Goal: Transaction & Acquisition: Purchase product/service

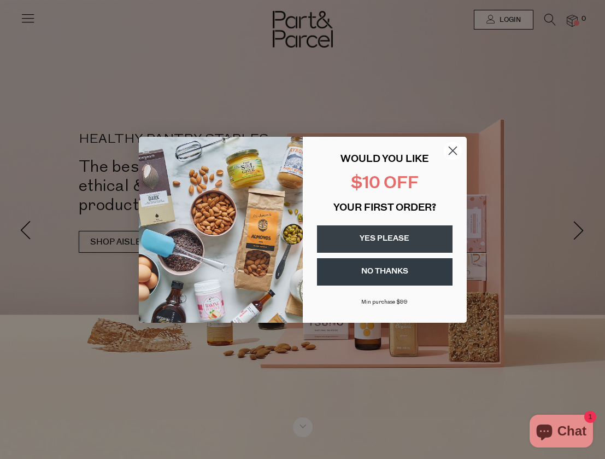
click at [452, 149] on circle "Close dialog" at bounding box center [452, 150] width 18 height 18
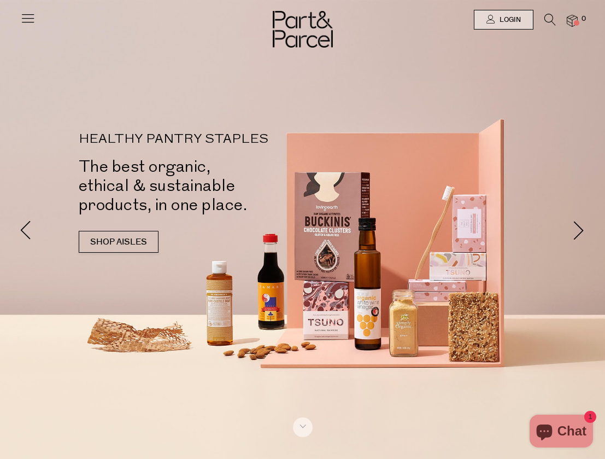
click at [31, 19] on icon at bounding box center [27, 17] width 15 height 15
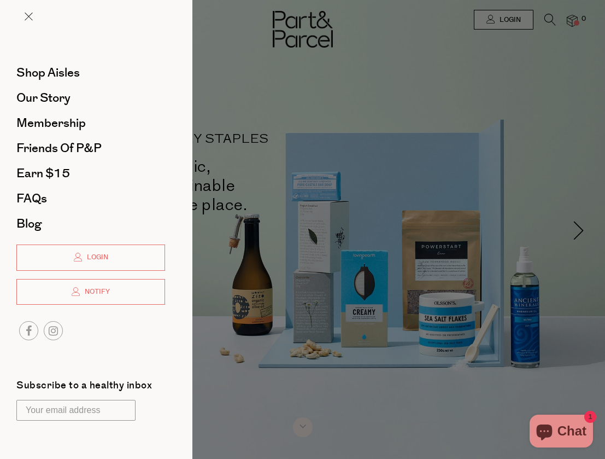
click at [245, 138] on div at bounding box center [302, 229] width 605 height 459
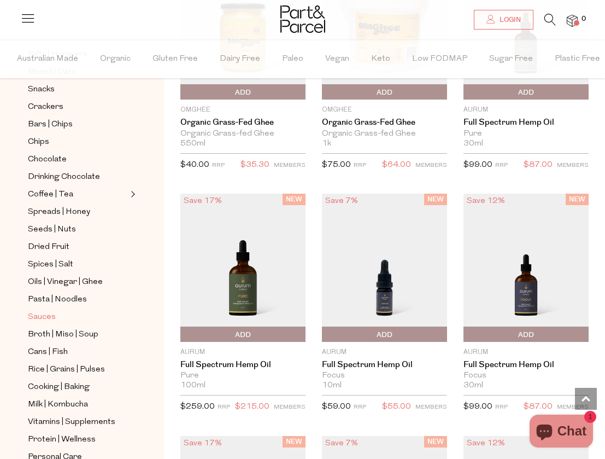
scroll to position [163, 0]
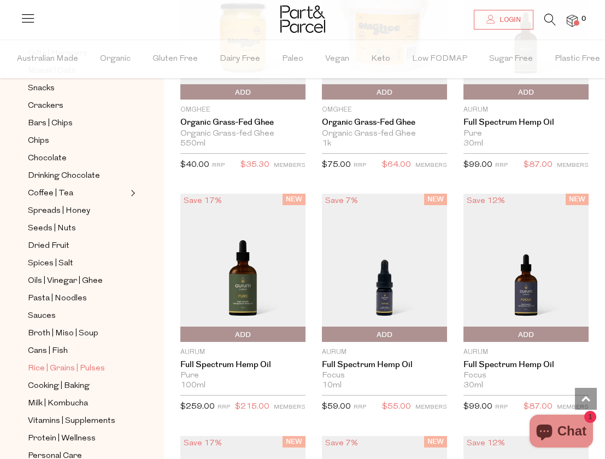
click at [65, 369] on span "Rice | Grains | Pulses" at bounding box center [66, 368] width 77 height 13
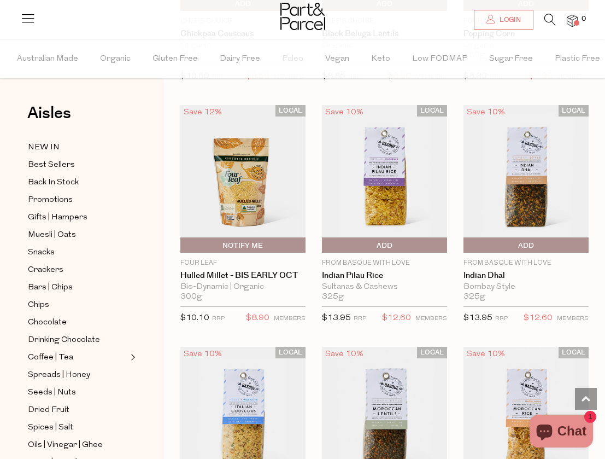
scroll to position [1778, 0]
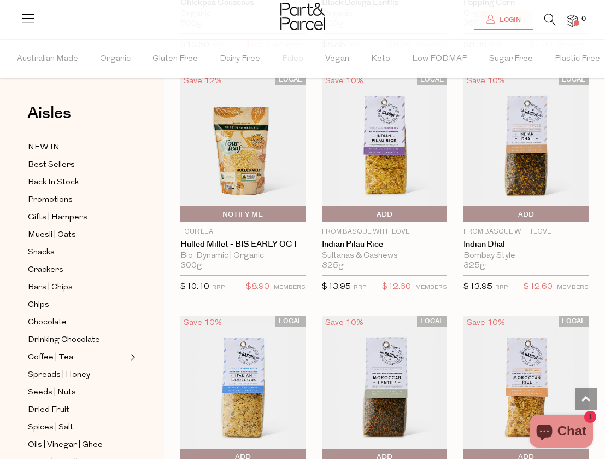
click at [536, 132] on img at bounding box center [526, 148] width 125 height 148
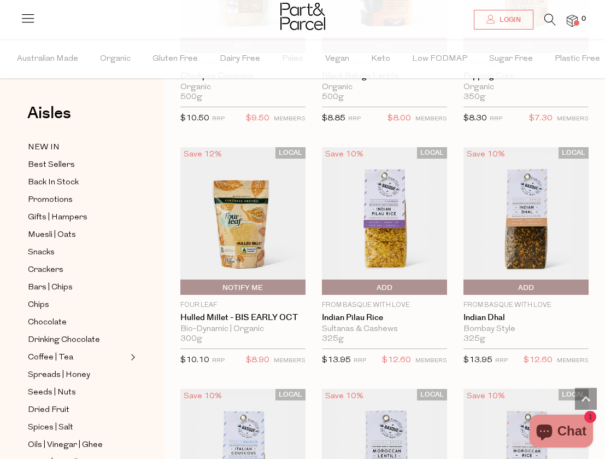
scroll to position [1715, 0]
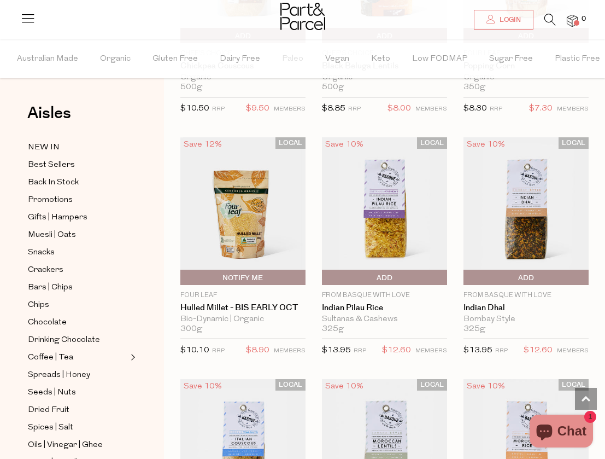
click at [466, 274] on span "Add To Parcel" at bounding box center [466, 278] width 0 height 16
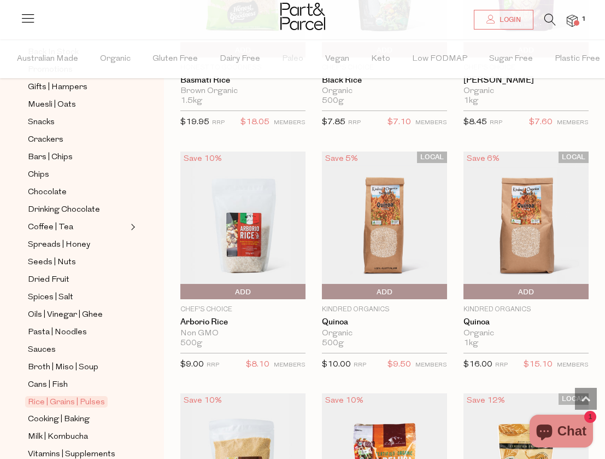
scroll to position [120, 0]
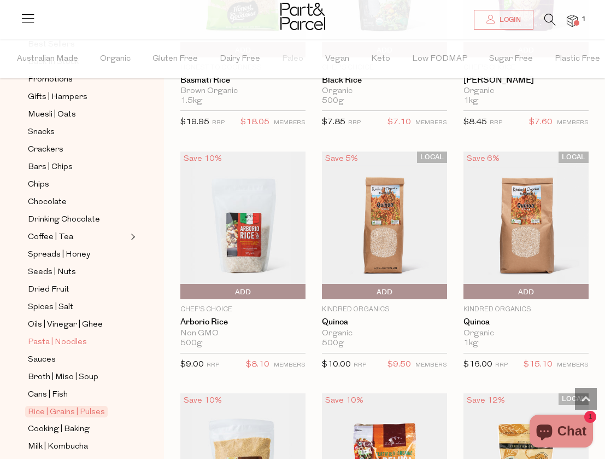
click at [71, 343] on span "Pasta | Noodles" at bounding box center [57, 342] width 59 height 13
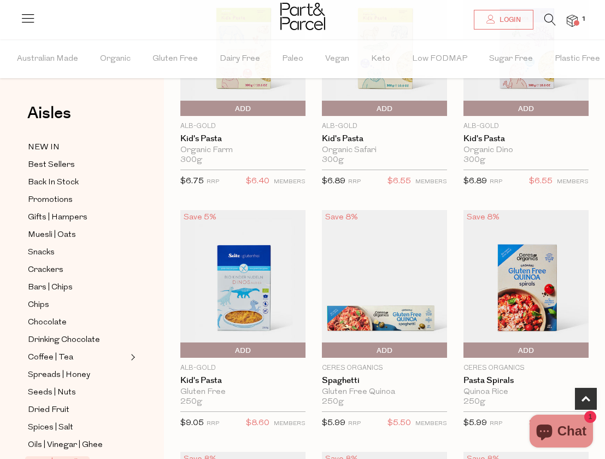
scroll to position [263, 0]
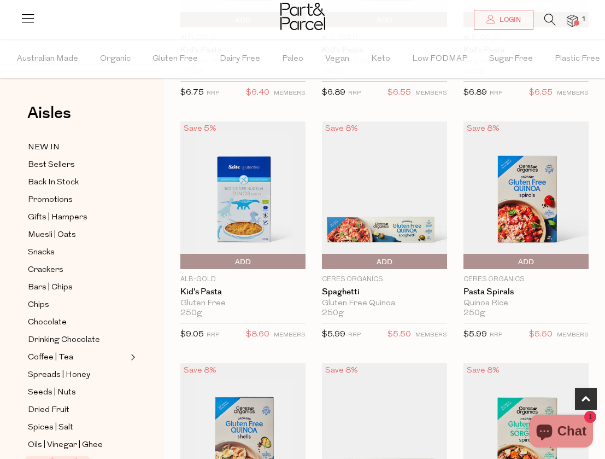
click at [394, 227] on img at bounding box center [384, 195] width 125 height 148
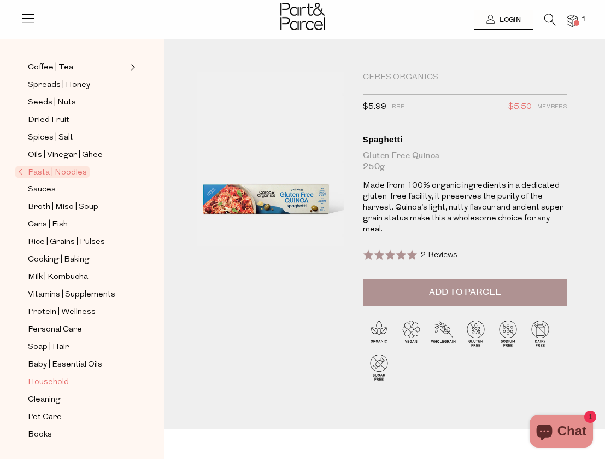
scroll to position [254, 0]
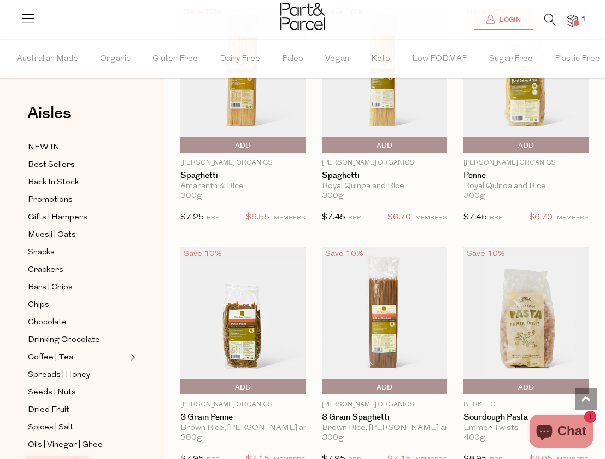
scroll to position [1220, 0]
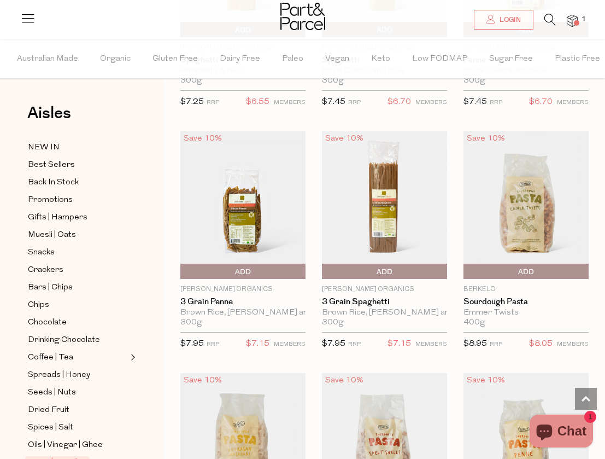
click at [325, 270] on span "Add To Parcel" at bounding box center [325, 272] width 0 height 16
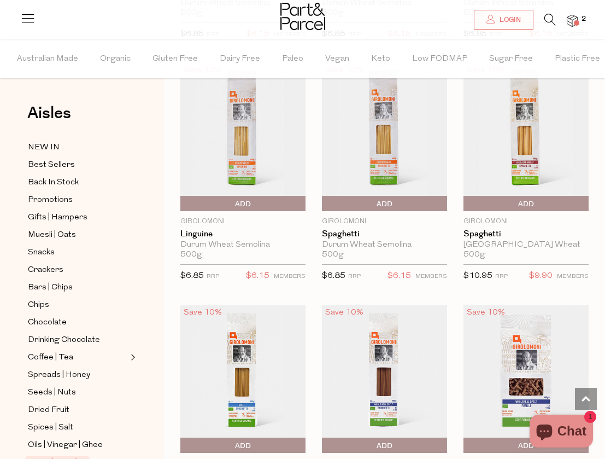
scroll to position [2395, 0]
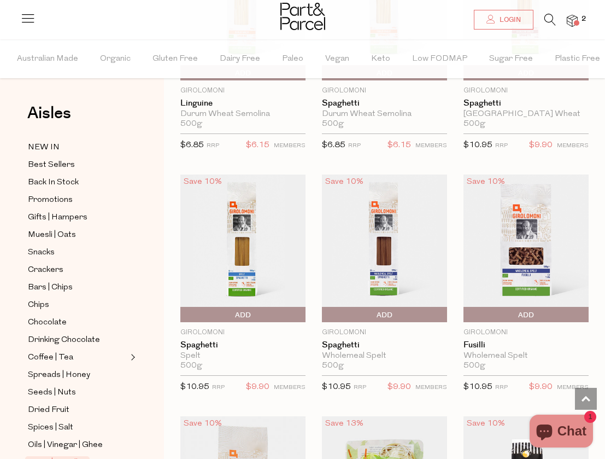
click at [325, 308] on span "Add To Parcel" at bounding box center [325, 315] width 0 height 16
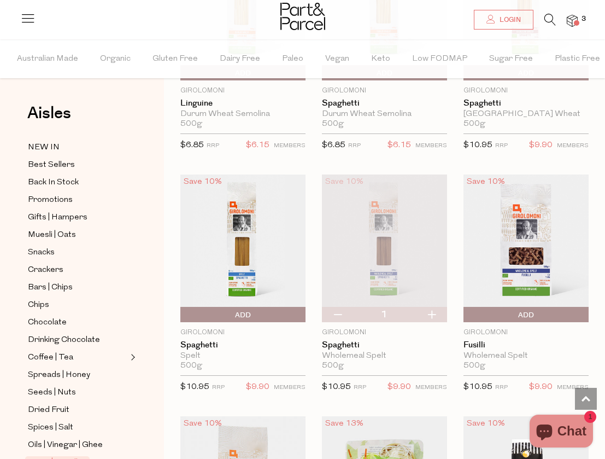
click at [433, 308] on button "button" at bounding box center [431, 314] width 31 height 15
type input "2"
click at [339, 308] on button "button" at bounding box center [337, 314] width 31 height 15
type input "1"
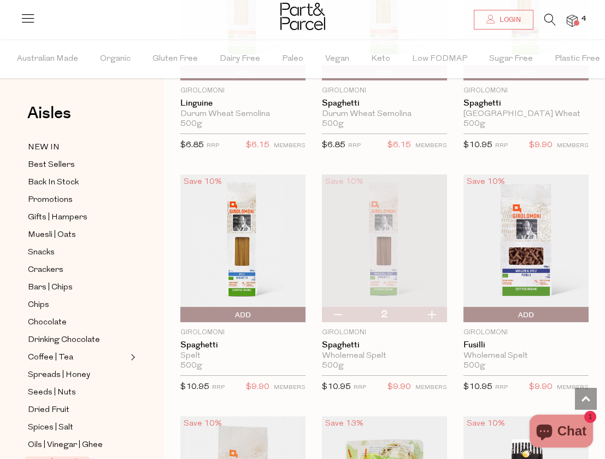
type input "1"
click at [466, 307] on span "Add To Parcel" at bounding box center [466, 315] width 0 height 16
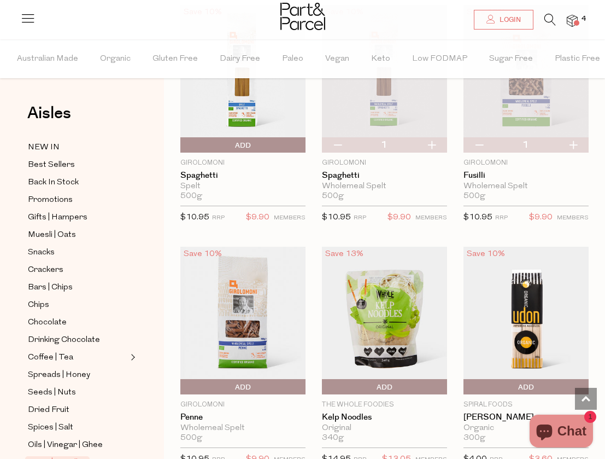
scroll to position [2634, 0]
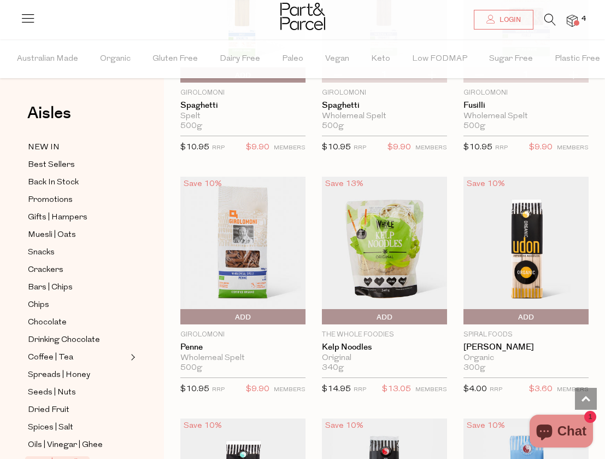
click at [325, 311] on span "Add To Parcel" at bounding box center [325, 317] width 0 height 16
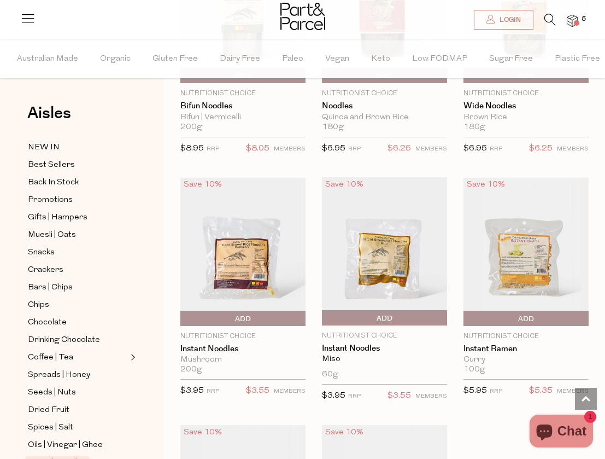
scroll to position [3612, 0]
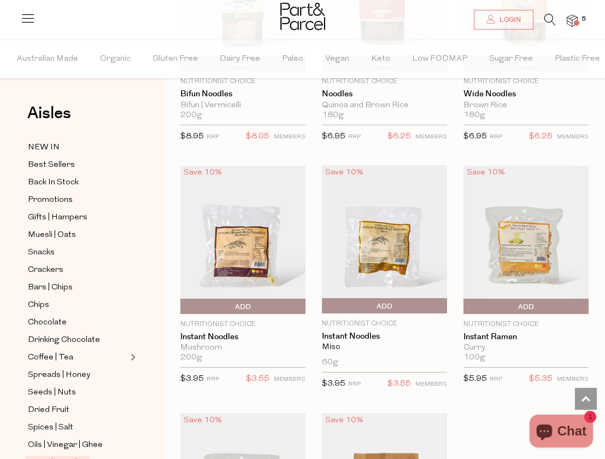
click at [183, 300] on span "Add To Parcel" at bounding box center [183, 307] width 0 height 16
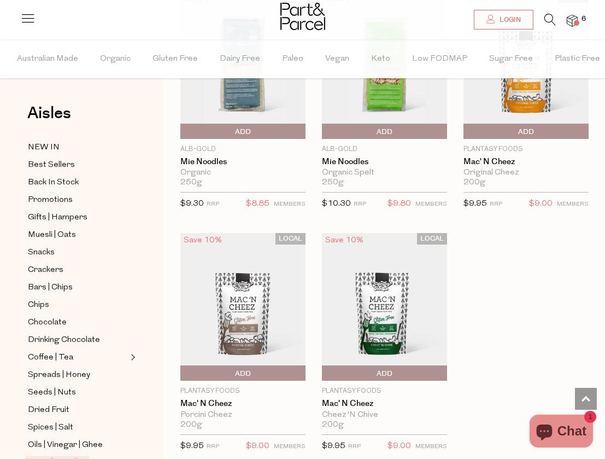
scroll to position [4303, 0]
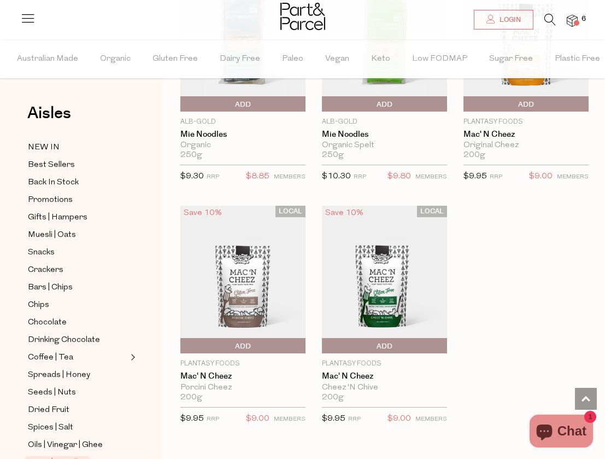
click at [387, 276] on img at bounding box center [384, 280] width 125 height 148
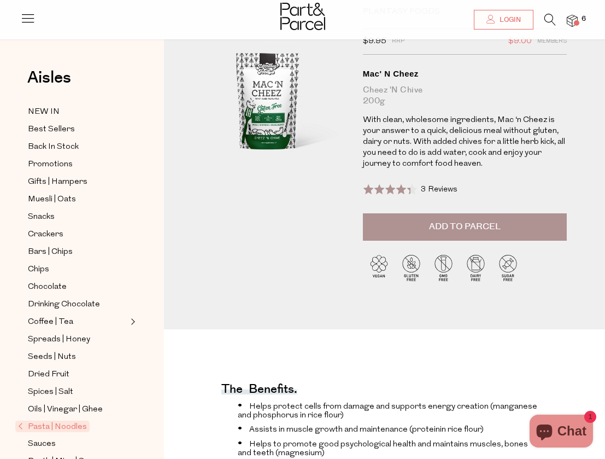
scroll to position [43, 0]
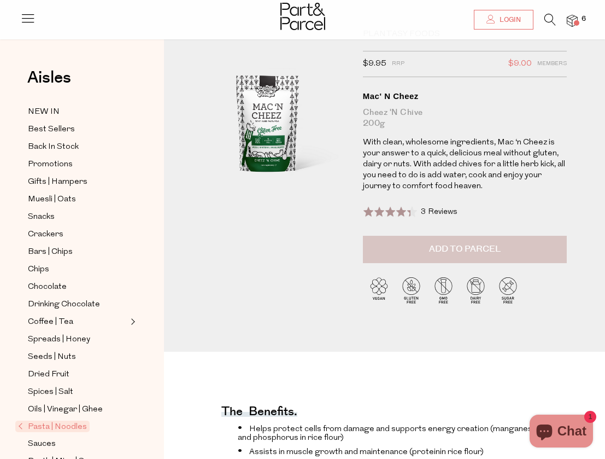
click at [452, 247] on span "Add to Parcel" at bounding box center [465, 249] width 72 height 13
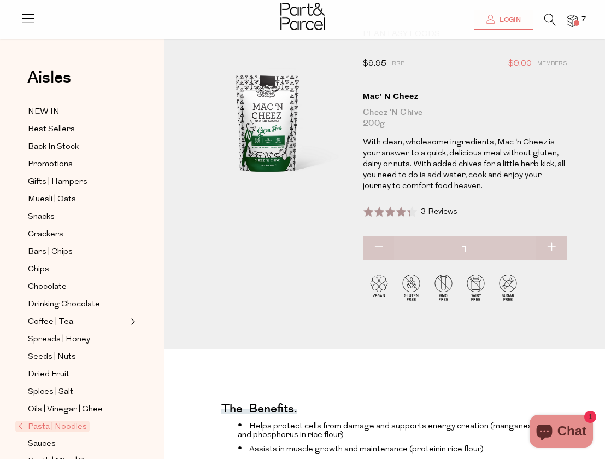
click at [555, 244] on button "button" at bounding box center [551, 248] width 31 height 24
type input "2"
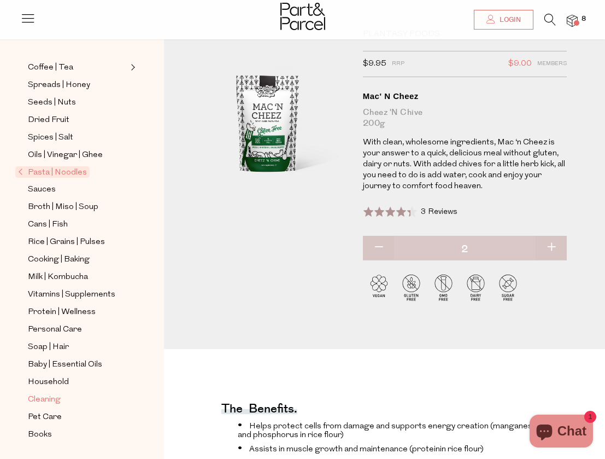
scroll to position [254, 0]
click at [77, 277] on span "Milk | Kombucha" at bounding box center [58, 277] width 60 height 13
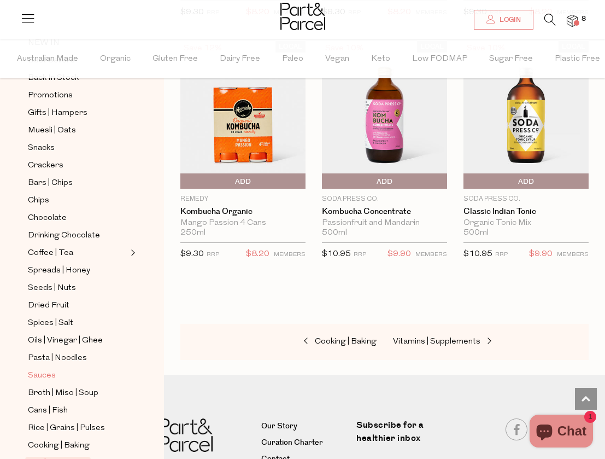
scroll to position [105, 0]
click at [572, 21] on img at bounding box center [572, 21] width 11 height 13
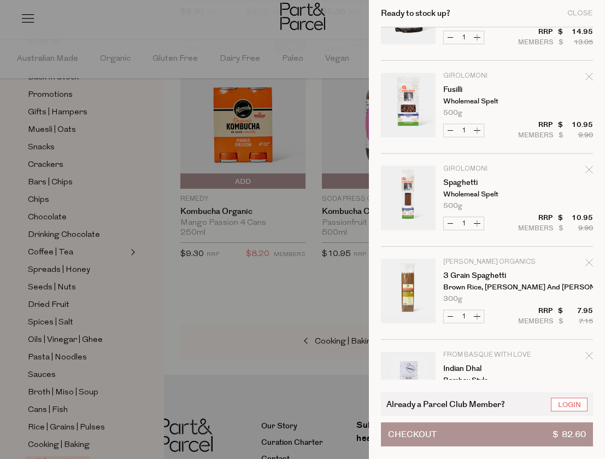
scroll to position [273, 0]
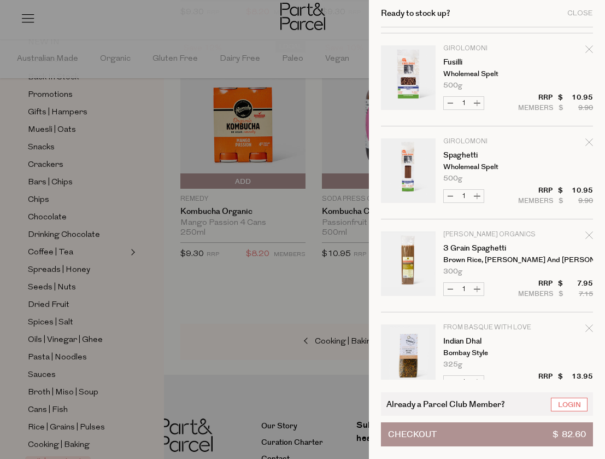
click at [450, 289] on button "Decrease 3 Grain Spaghetti" at bounding box center [450, 289] width 13 height 13
type input "0"
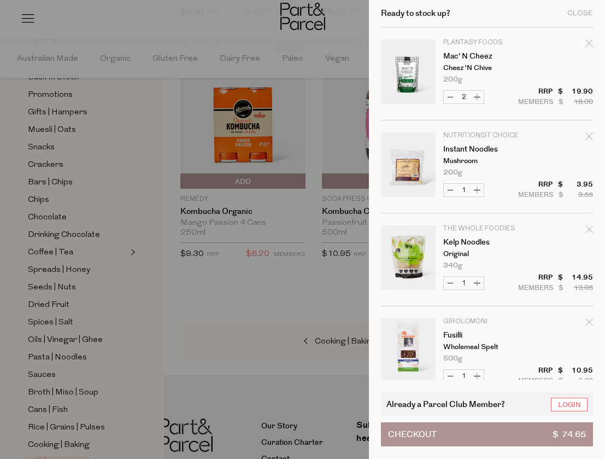
click at [586, 239] on td "The Whole Foodies Kelp Noodles Original 340g Only 26 Available" at bounding box center [518, 247] width 150 height 44
click at [449, 100] on button "Decrease Mac' N Cheez" at bounding box center [450, 97] width 13 height 13
type input "1"
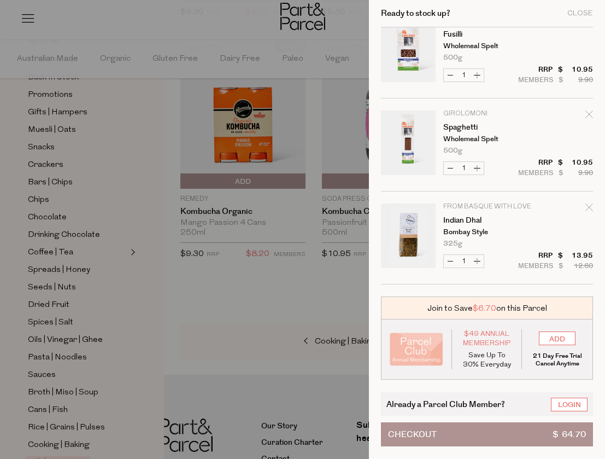
scroll to position [301, 0]
click at [346, 299] on div at bounding box center [302, 229] width 605 height 459
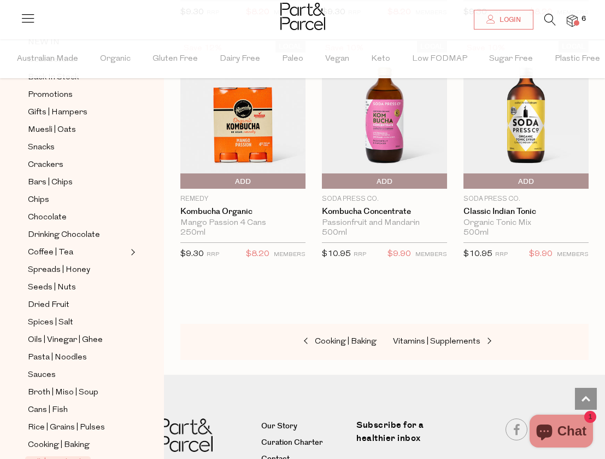
click at [575, 425] on span "Chat" at bounding box center [572, 431] width 29 height 16
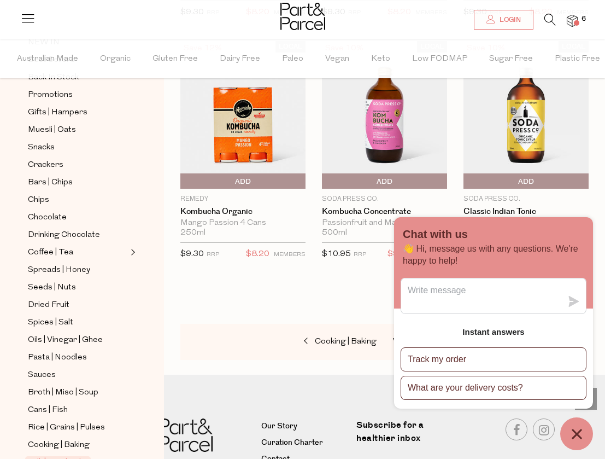
click at [546, 182] on span "Add To Parcel" at bounding box center [526, 181] width 120 height 16
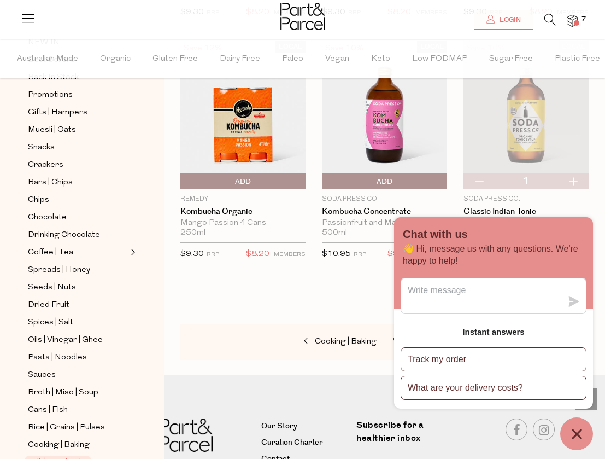
click at [572, 16] on img at bounding box center [572, 21] width 11 height 13
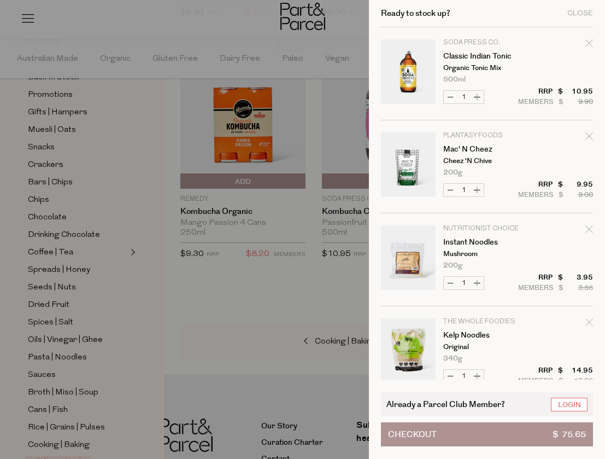
scroll to position [0, 0]
click at [571, 406] on link "Login" at bounding box center [569, 404] width 37 height 14
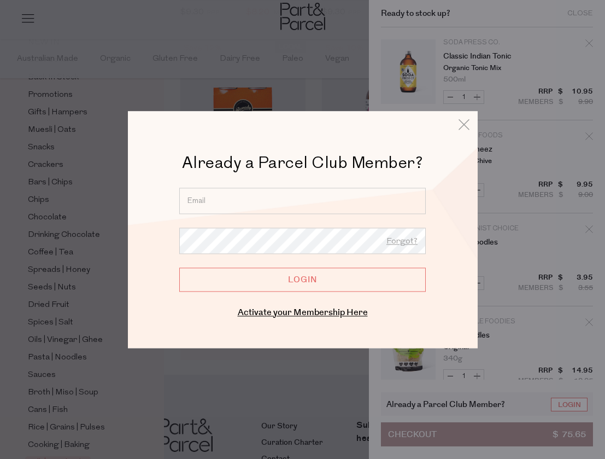
click at [569, 342] on div at bounding box center [302, 229] width 605 height 459
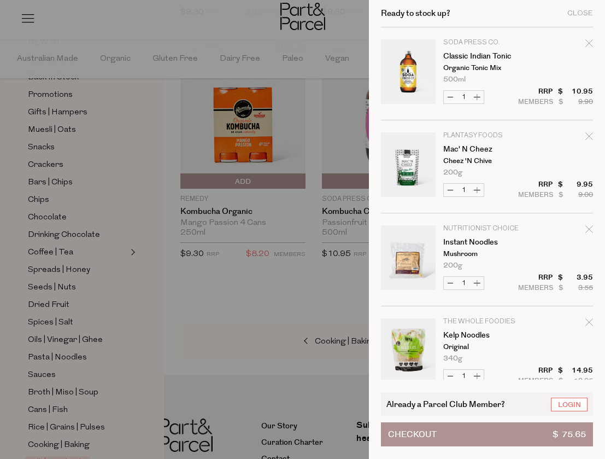
click at [454, 97] on button "Decrease Classic Indian Tonic" at bounding box center [450, 97] width 13 height 13
type input "0"
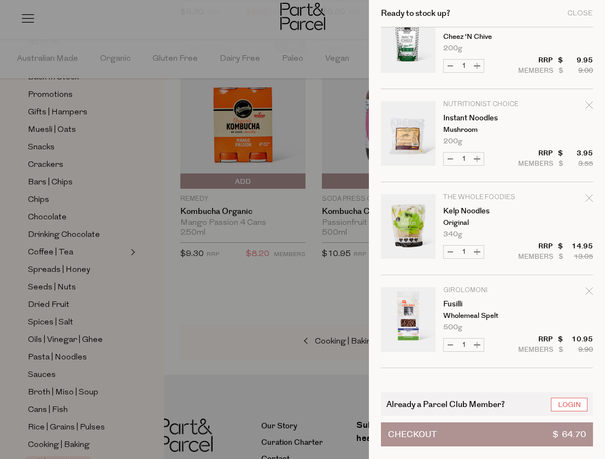
scroll to position [8, 0]
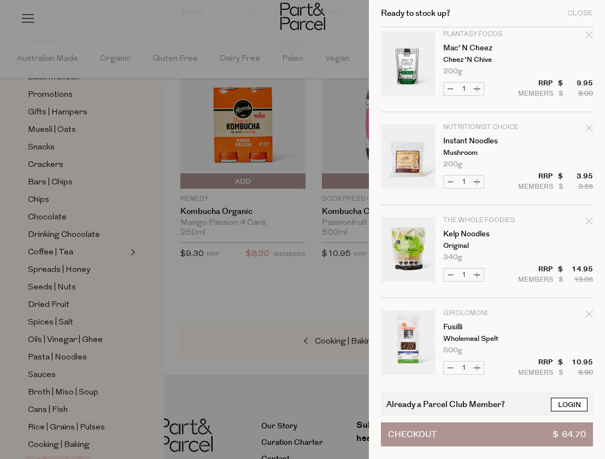
click at [568, 403] on link "Login" at bounding box center [569, 404] width 37 height 14
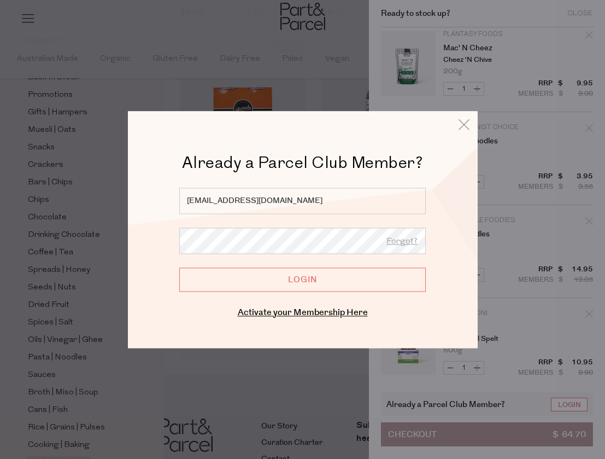
type input "anitaponder43@gmail.com"
click at [302, 287] on input "Login" at bounding box center [302, 279] width 247 height 24
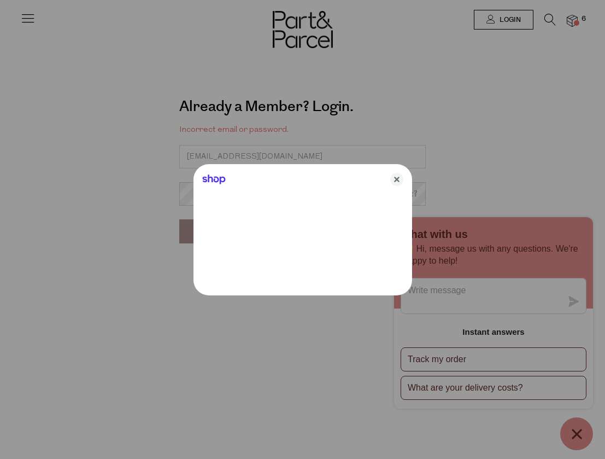
type input "[EMAIL_ADDRESS][DOMAIN_NAME]"
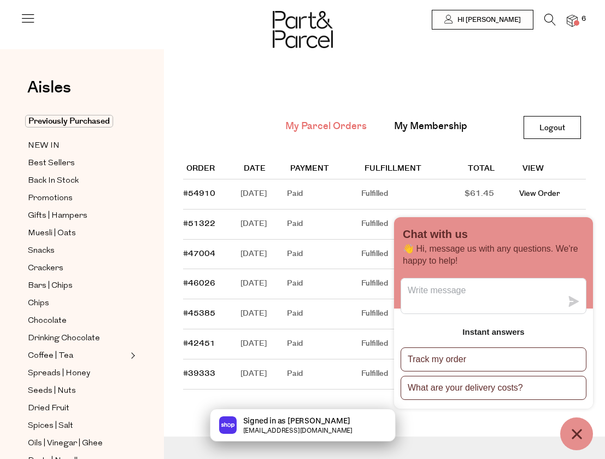
click at [575, 22] on span at bounding box center [576, 22] width 5 height 5
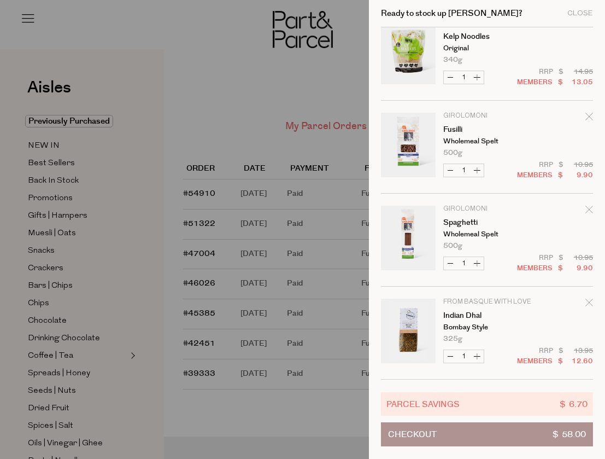
scroll to position [206, 0]
click at [210, 412] on div at bounding box center [302, 229] width 605 height 459
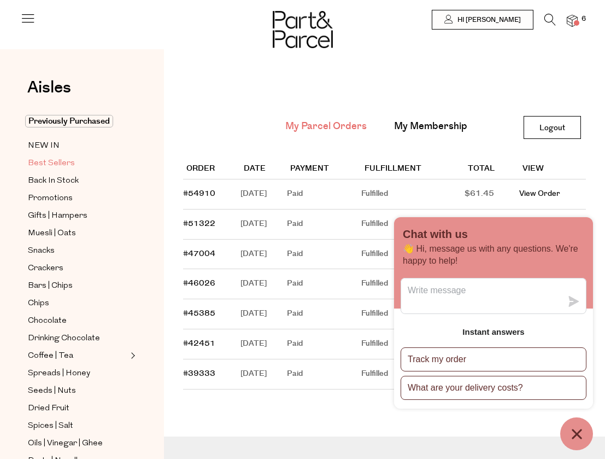
click at [69, 160] on span "Best Sellers" at bounding box center [51, 163] width 47 height 13
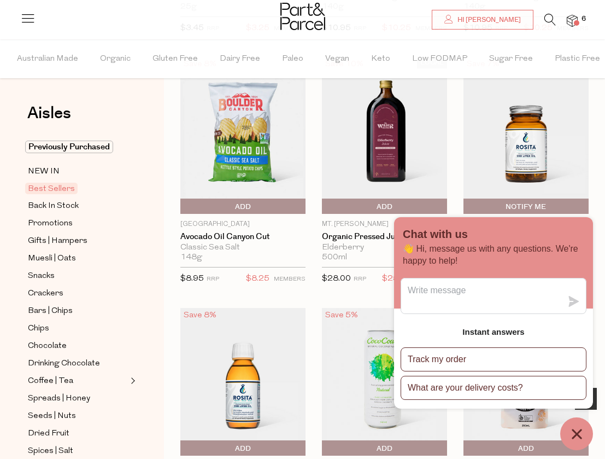
scroll to position [587, 0]
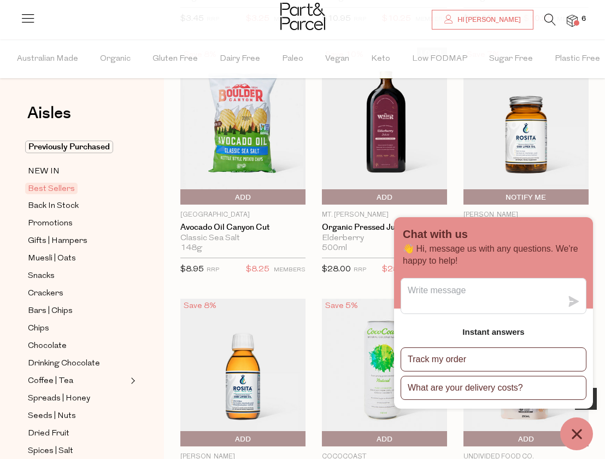
click at [252, 198] on span "Add To Parcel" at bounding box center [243, 197] width 120 height 16
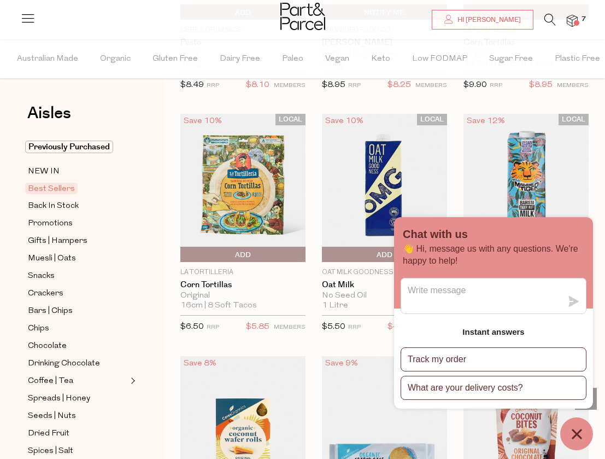
scroll to position [2517, 0]
